Goal: Transaction & Acquisition: Purchase product/service

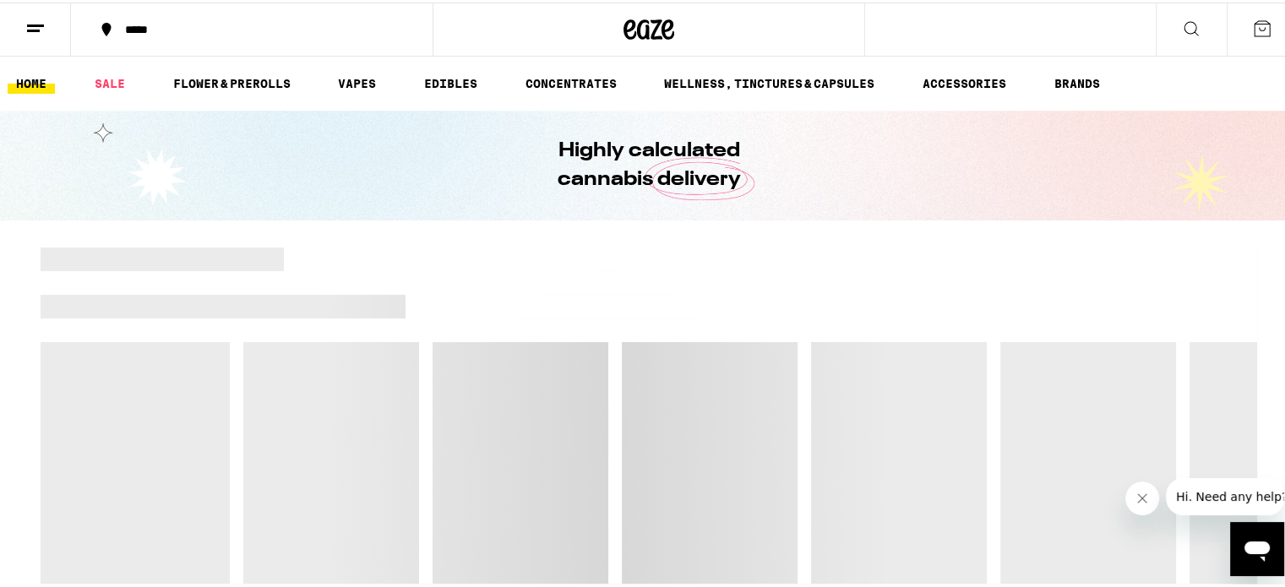
click at [142, 21] on div "*****" at bounding box center [260, 27] width 287 height 12
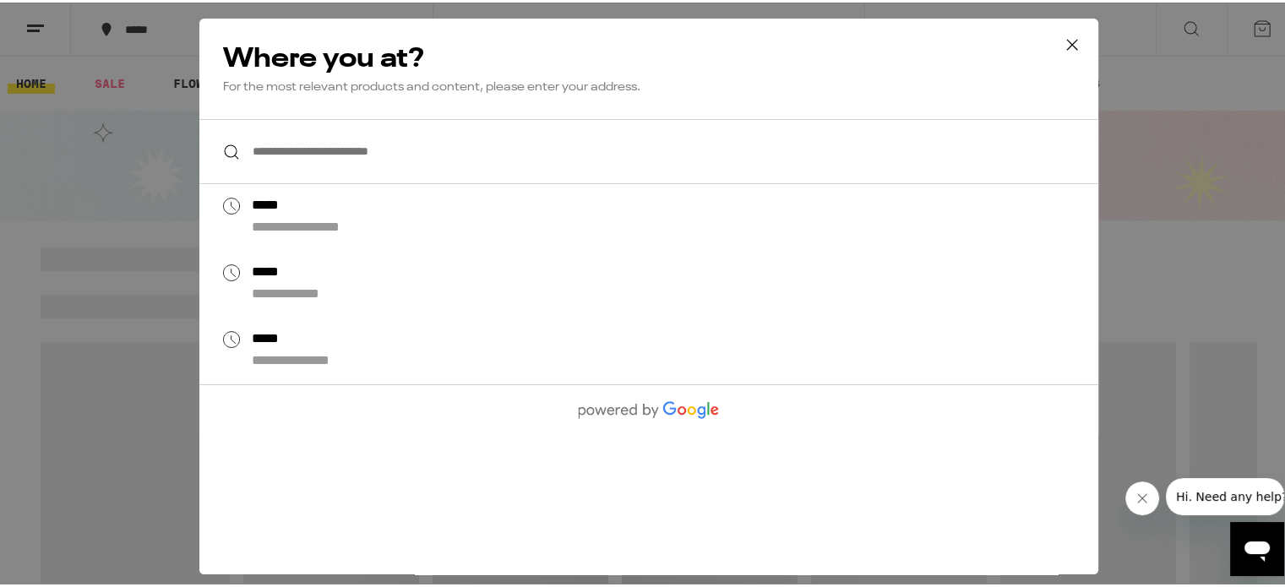
click at [294, 139] on input "**********" at bounding box center [648, 149] width 899 height 65
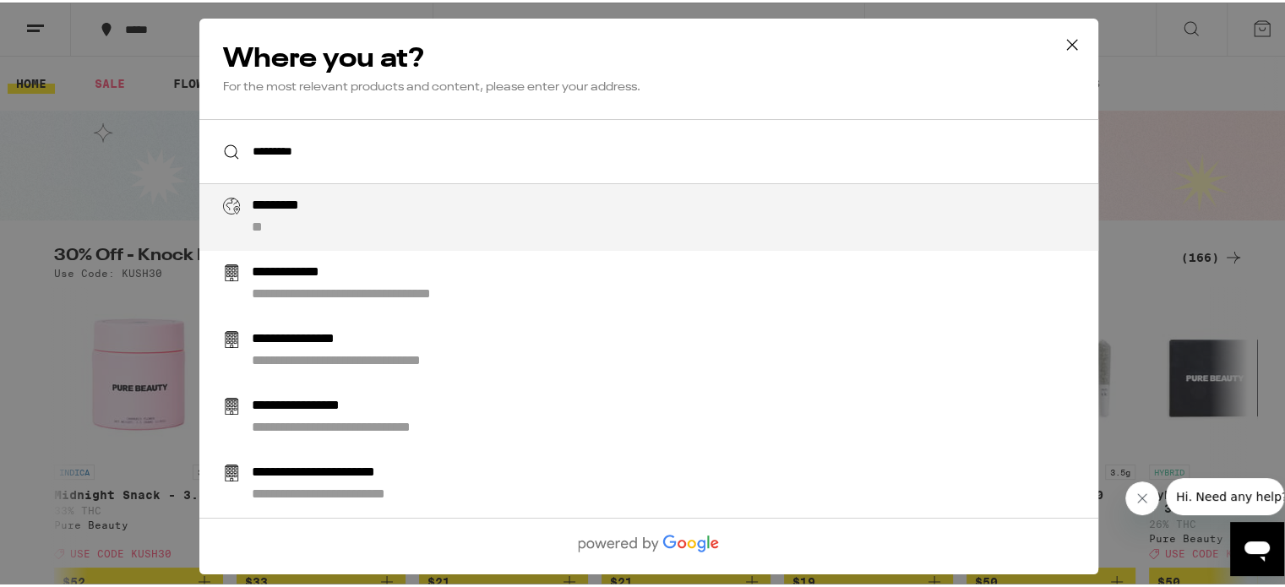
click at [293, 202] on div "*********" at bounding box center [291, 204] width 79 height 18
type input "**********"
